Goal: Find specific page/section: Find specific page/section

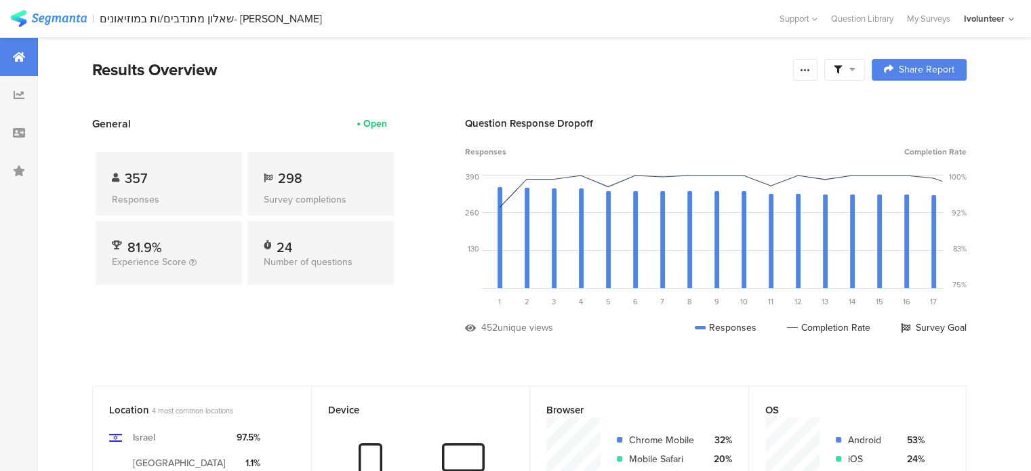
click at [179, 18] on div "שאלון מתנדבים/ות במוזיאונים- [PERSON_NAME]" at bounding box center [211, 18] width 222 height 13
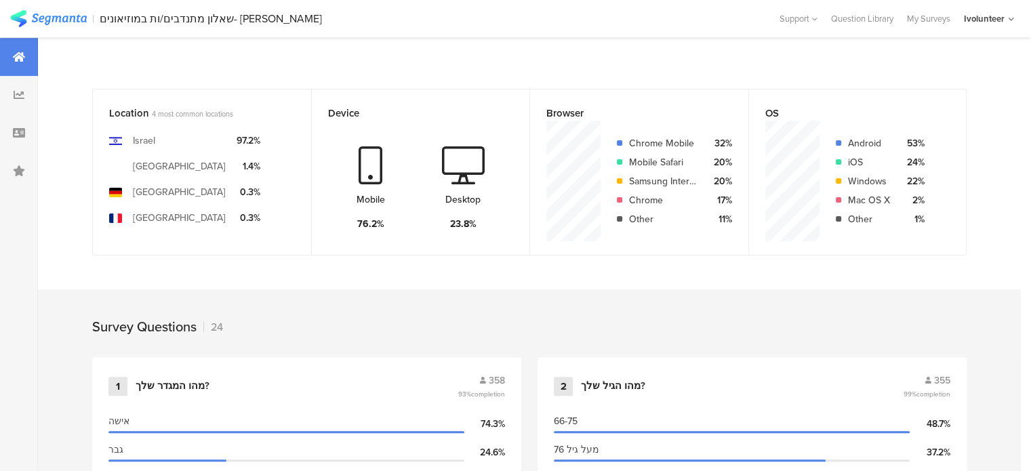
scroll to position [271, 0]
